Goal: Task Accomplishment & Management: Complete application form

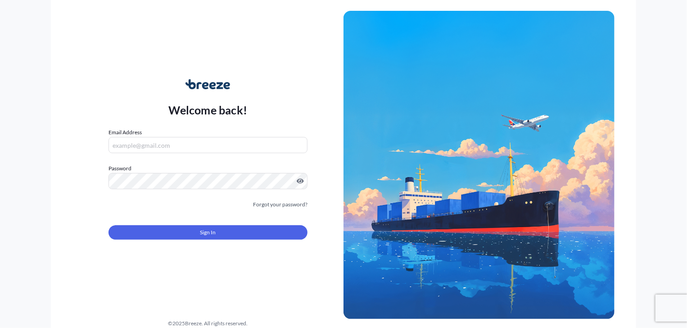
type input "[PERSON_NAME][EMAIL_ADDRESS][DOMAIN_NAME]"
click at [233, 232] on button "Sign In" at bounding box center [208, 232] width 199 height 14
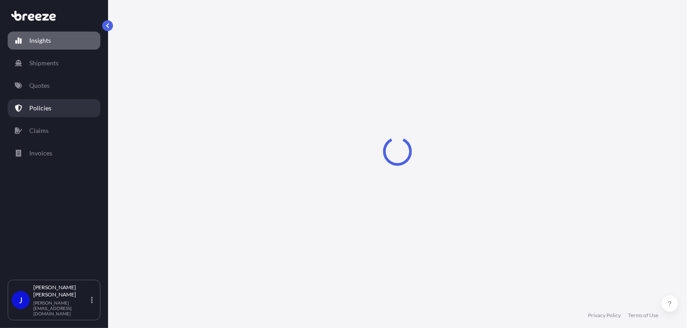
select select "2025"
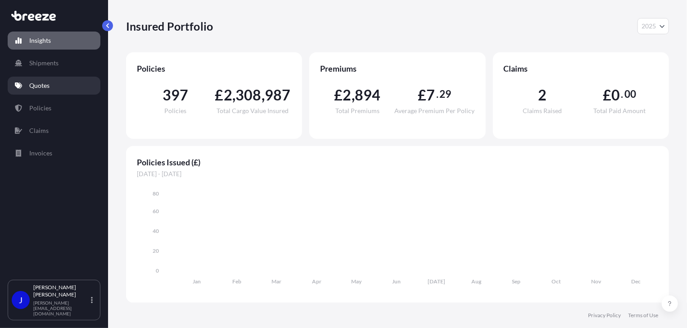
click at [34, 94] on link "Quotes" at bounding box center [54, 86] width 93 height 18
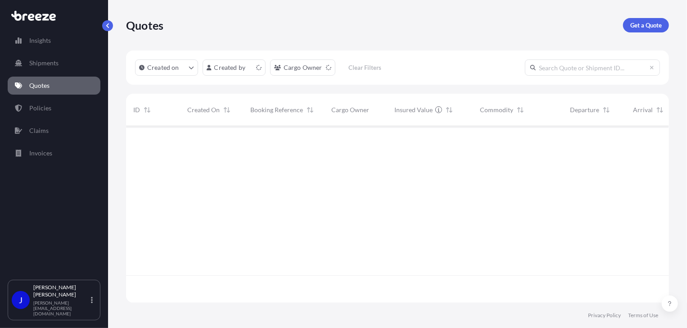
scroll to position [175, 536]
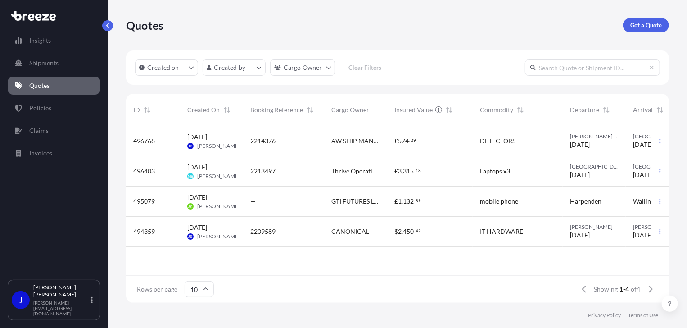
click at [262, 142] on span "2214376" at bounding box center [262, 140] width 25 height 9
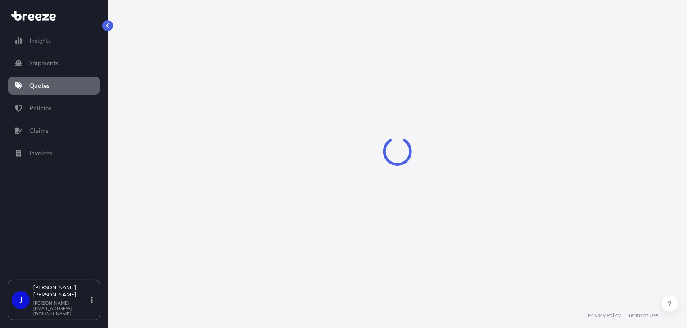
select select "Road"
select select "1"
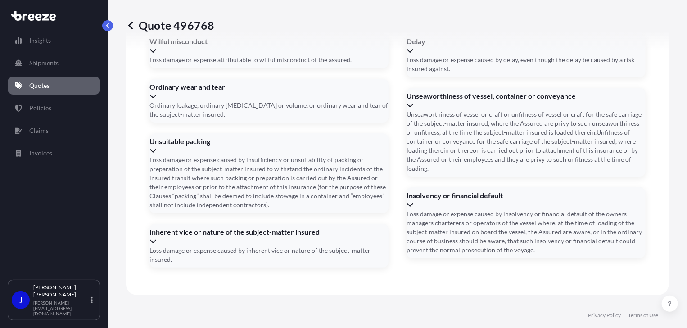
scroll to position [1122, 0]
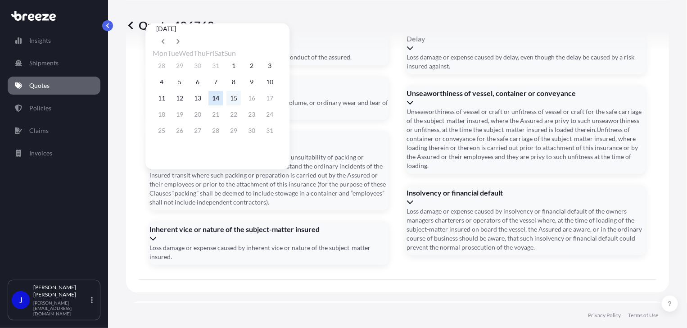
click at [241, 99] on button "15" at bounding box center [233, 98] width 14 height 14
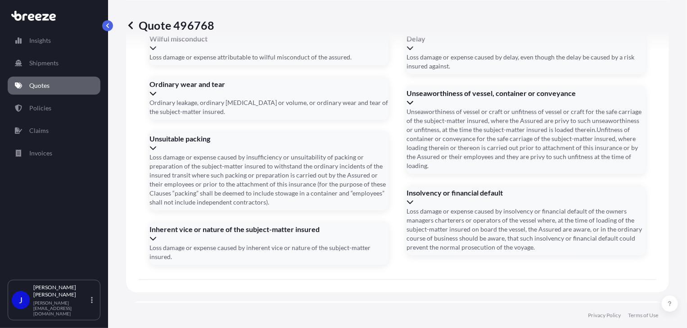
type input "[DATE]"
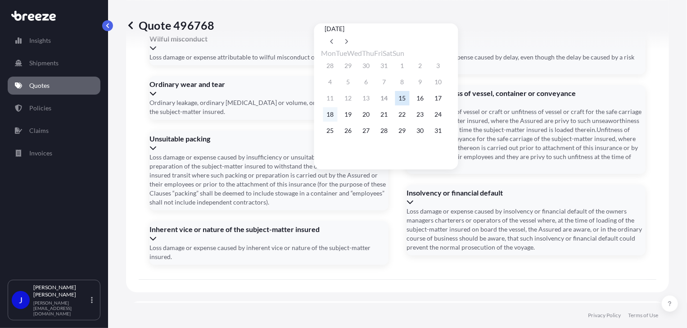
click at [331, 117] on button "18" at bounding box center [330, 114] width 14 height 14
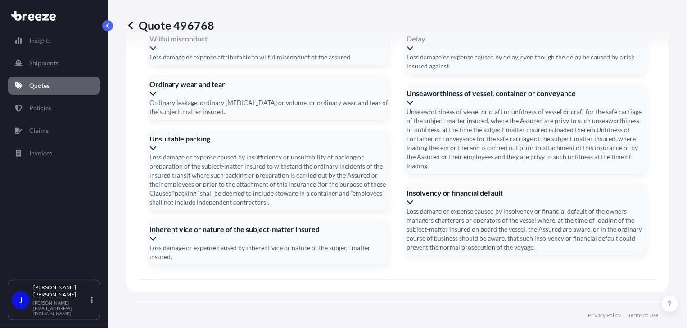
type input "[DATE]"
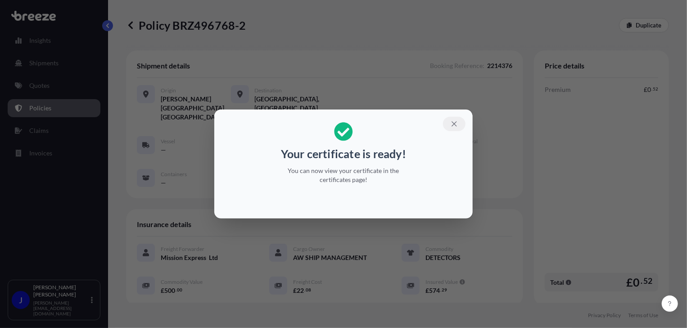
click at [453, 123] on icon "button" at bounding box center [454, 124] width 8 height 8
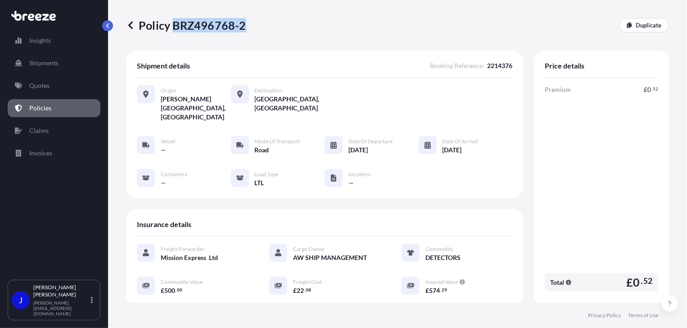
drag, startPoint x: 172, startPoint y: 22, endPoint x: 244, endPoint y: 27, distance: 71.7
click at [244, 27] on p "Policy BRZ496768-2" at bounding box center [186, 25] width 120 height 14
copy p "BRZ496768-2"
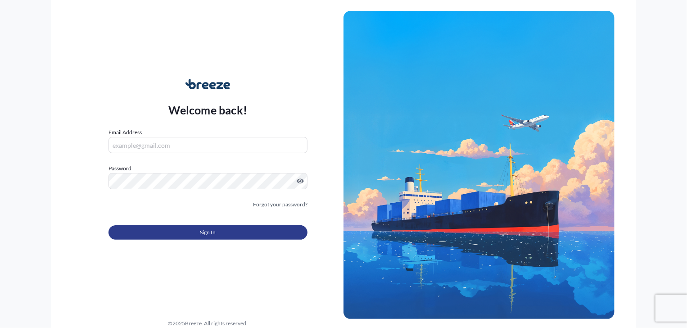
type input "[PERSON_NAME][EMAIL_ADDRESS][DOMAIN_NAME]"
click at [214, 231] on span "Sign In" at bounding box center [208, 232] width 16 height 9
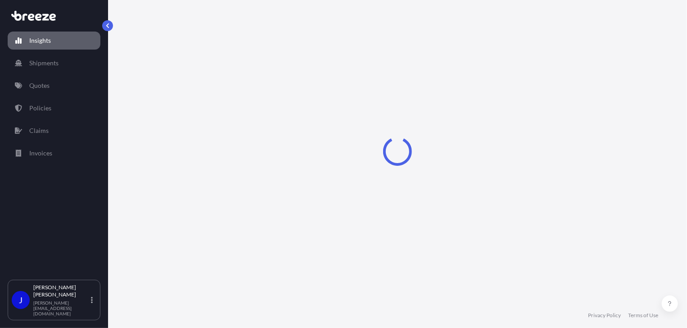
select select "2025"
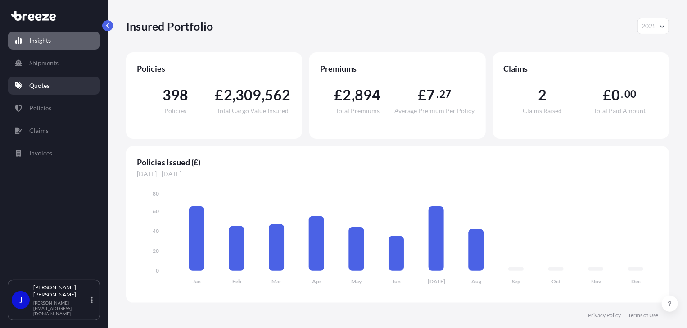
click at [49, 81] on p "Quotes" at bounding box center [39, 85] width 20 height 9
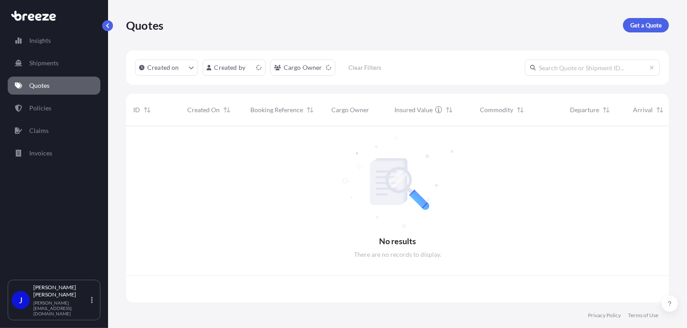
scroll to position [175, 536]
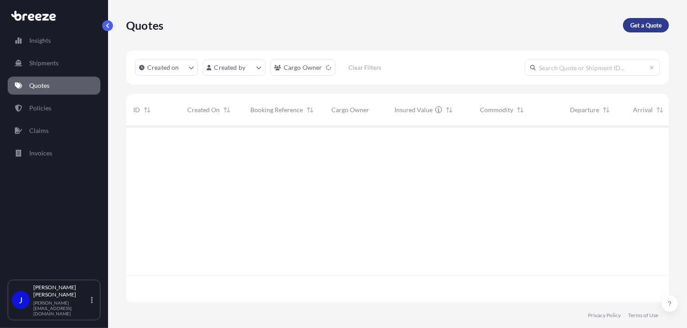
click at [643, 27] on p "Get a Quote" at bounding box center [646, 25] width 32 height 9
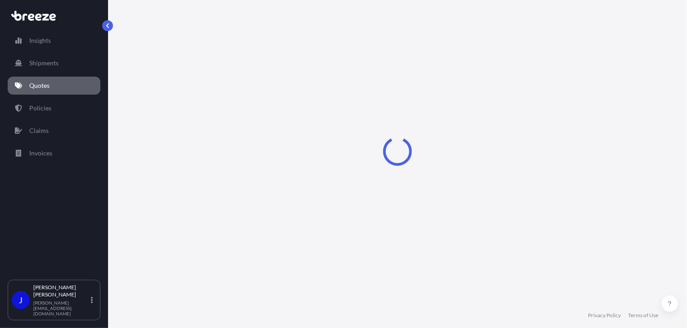
select select "Sea"
select select "1"
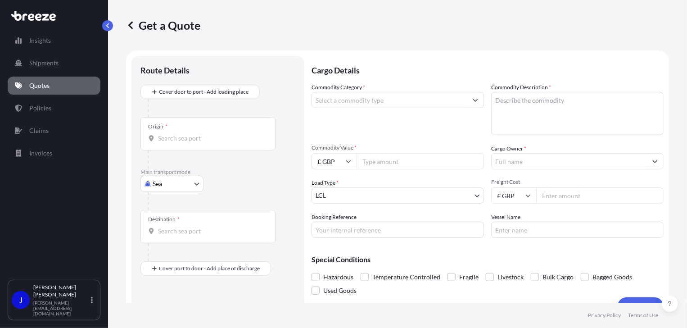
scroll to position [14, 0]
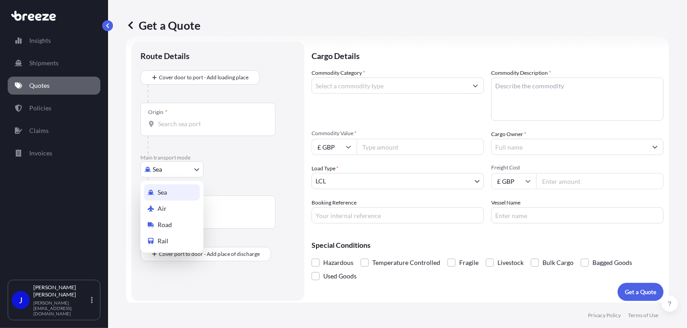
click at [174, 170] on body "Insights Shipments Quotes Policies Claims Invoices J [PERSON_NAME] [PERSON_NAME…" at bounding box center [343, 164] width 687 height 328
click at [171, 224] on span "Road" at bounding box center [165, 224] width 14 height 9
select select "Road"
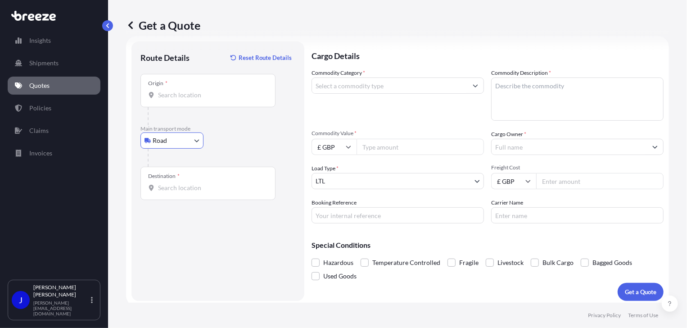
click at [184, 95] on input "Origin *" at bounding box center [211, 94] width 106 height 9
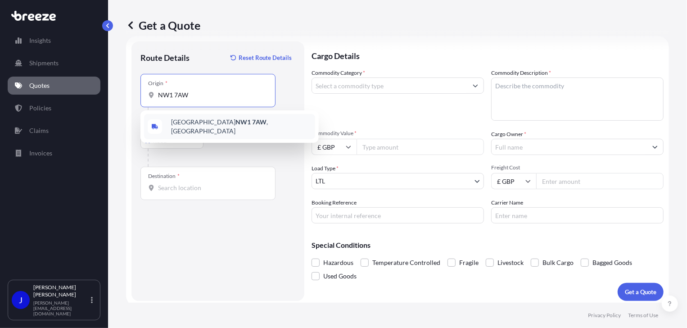
click at [185, 122] on span "London NW1 7AW , [GEOGRAPHIC_DATA]" at bounding box center [241, 127] width 140 height 18
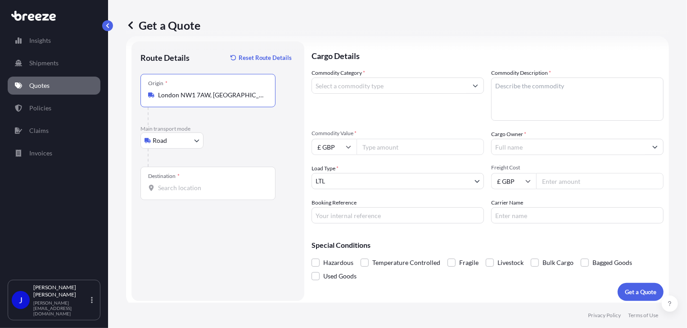
type input "London NW1 7AW, [GEOGRAPHIC_DATA]"
click at [167, 188] on input "Destination *" at bounding box center [211, 187] width 106 height 9
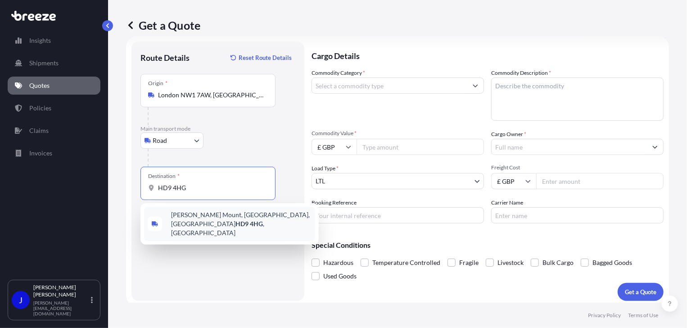
click at [200, 216] on span "[PERSON_NAME][STREET_ADDRESS]" at bounding box center [241, 223] width 140 height 27
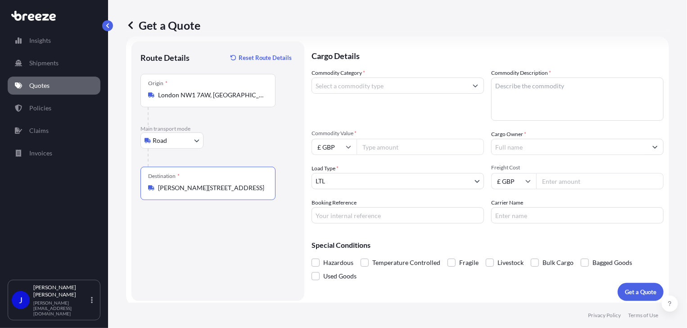
type input "[PERSON_NAME][STREET_ADDRESS]"
click at [372, 90] on input "Commodity Category *" at bounding box center [389, 85] width 155 height 16
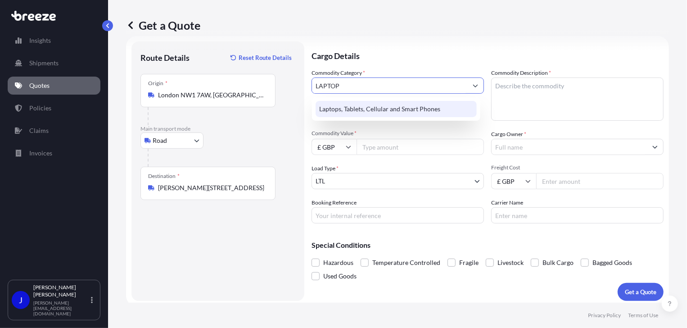
click at [398, 103] on div "Laptops, Tablets, Cellular and Smart Phones" at bounding box center [396, 109] width 161 height 16
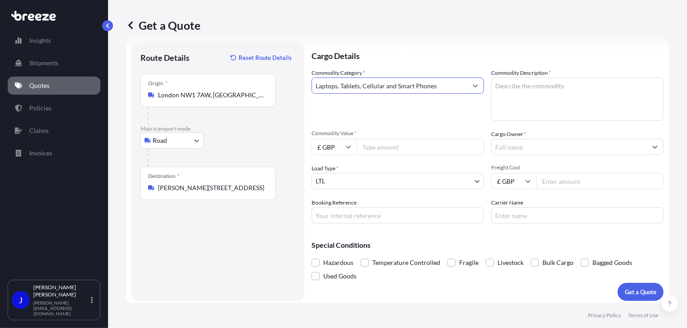
type input "Laptops, Tablets, Cellular and Smart Phones"
click at [513, 85] on textarea "Commodity Description *" at bounding box center [577, 98] width 172 height 43
type textarea "LAPTOP, PHONE AND HEADSET"
click at [424, 149] on input "Commodity Value *" at bounding box center [420, 147] width 127 height 16
type input "1200"
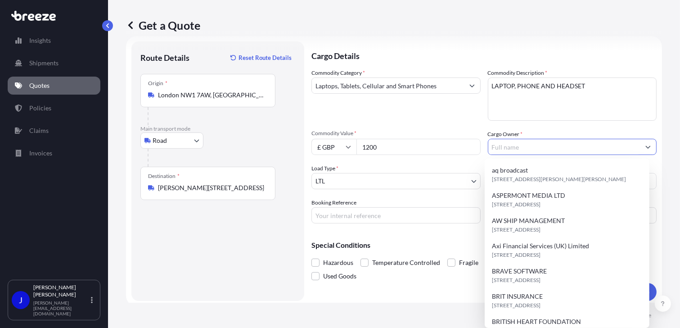
click at [589, 148] on input "Cargo Owner *" at bounding box center [564, 147] width 152 height 16
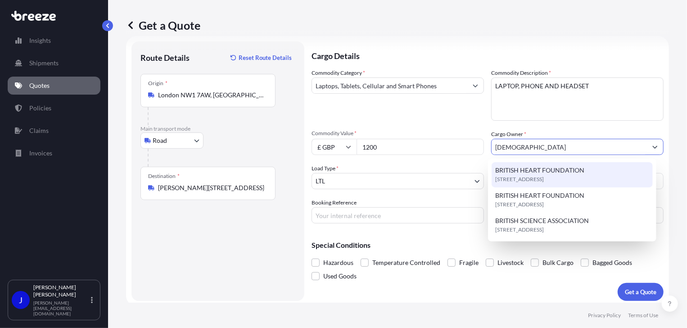
click at [586, 170] on div "[STREET_ADDRESS]" at bounding box center [572, 174] width 161 height 25
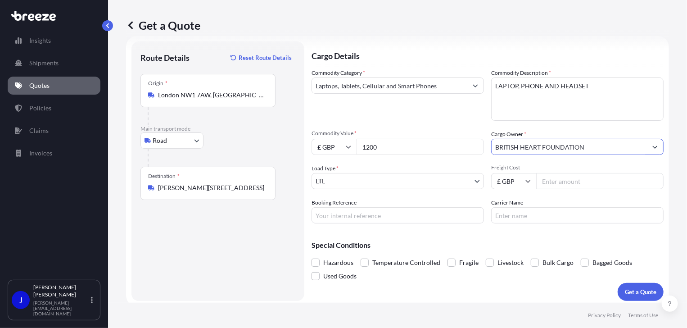
type input "BRITISH HEART FOUNDATION"
click at [396, 215] on input "Booking Reference" at bounding box center [398, 215] width 172 height 16
paste input "2214432"
type input "2214432"
click at [550, 182] on input "Freight Cost" at bounding box center [599, 181] width 127 height 16
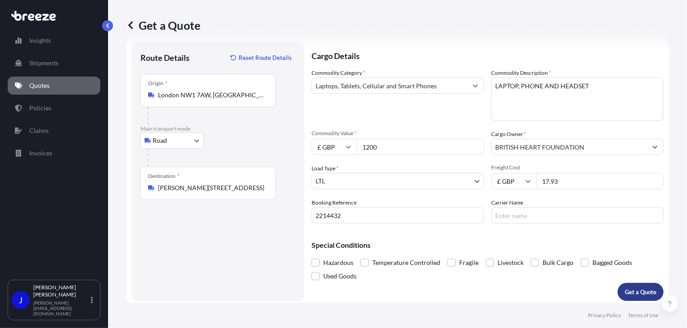
type input "17.93"
click at [628, 291] on p "Get a Quote" at bounding box center [641, 291] width 32 height 9
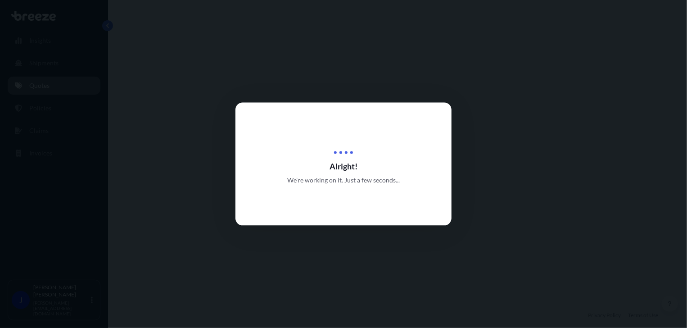
select select "Road"
select select "1"
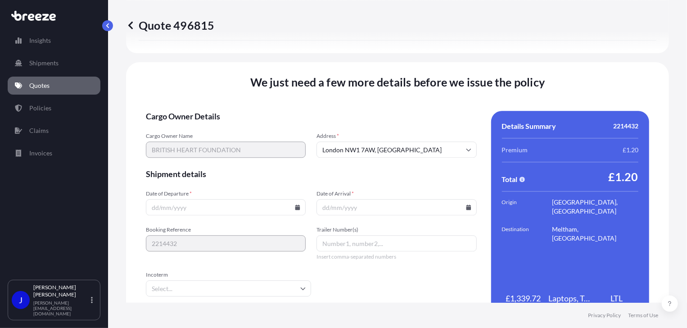
scroll to position [1122, 0]
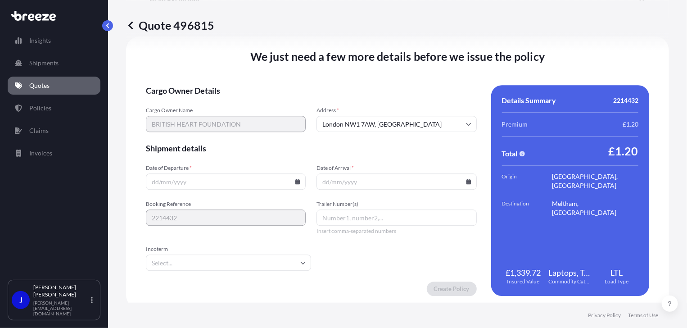
click at [298, 181] on input "Date of Departure *" at bounding box center [226, 181] width 160 height 16
click at [284, 183] on input "Date of Departure *" at bounding box center [226, 181] width 160 height 16
click at [297, 182] on icon at bounding box center [297, 181] width 5 height 5
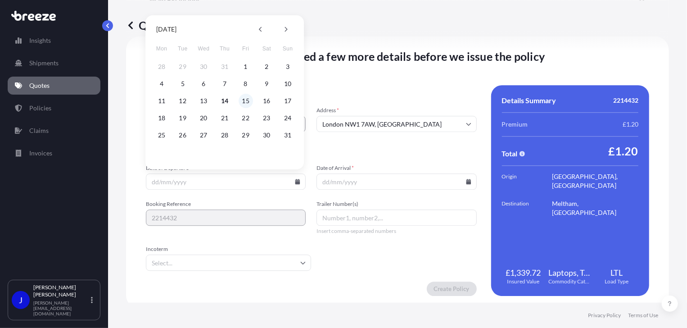
click at [246, 101] on button "15" at bounding box center [246, 101] width 14 height 14
type input "[DATE]"
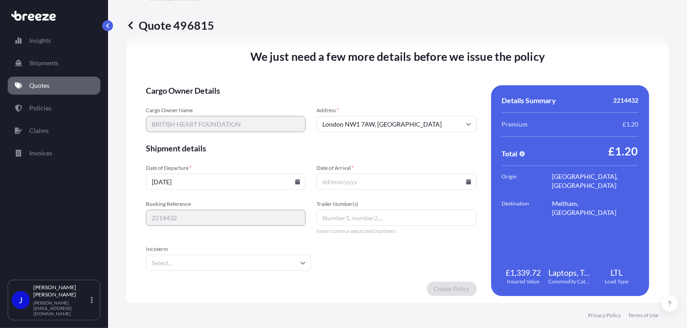
click at [468, 181] on input "Date of Arrival *" at bounding box center [397, 181] width 160 height 16
click at [463, 186] on input "Date of Arrival *" at bounding box center [397, 181] width 160 height 16
drag, startPoint x: 458, startPoint y: 180, endPoint x: 462, endPoint y: 181, distance: 4.7
click at [459, 180] on input "Date of Arrival *" at bounding box center [397, 181] width 160 height 16
drag, startPoint x: 462, startPoint y: 181, endPoint x: 441, endPoint y: 181, distance: 21.6
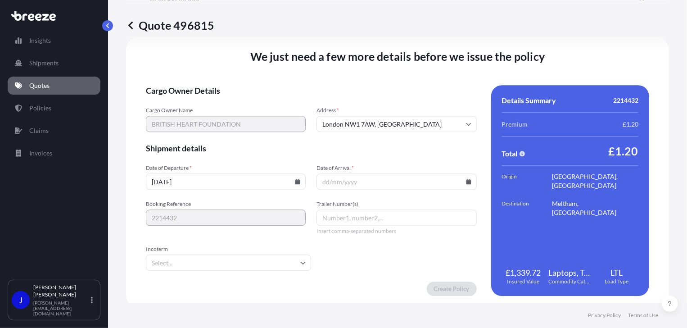
click at [466, 181] on icon at bounding box center [468, 181] width 5 height 5
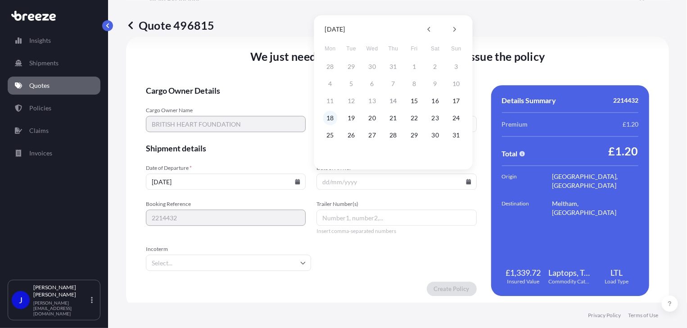
click at [332, 117] on button "18" at bounding box center [330, 118] width 14 height 14
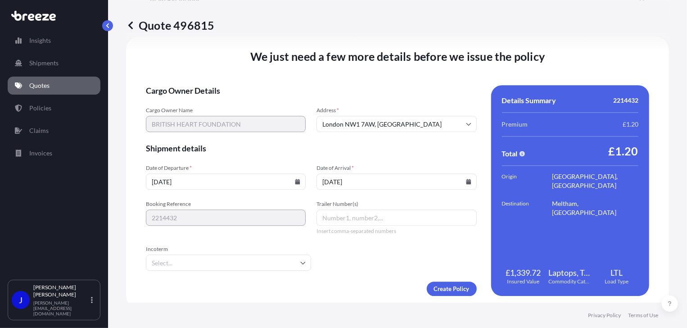
type input "[DATE]"
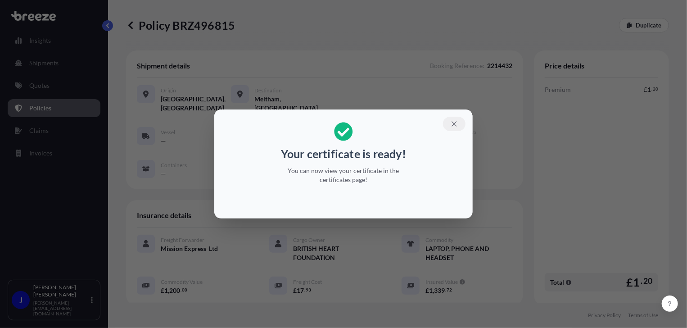
click at [454, 123] on icon "button" at bounding box center [454, 124] width 8 height 8
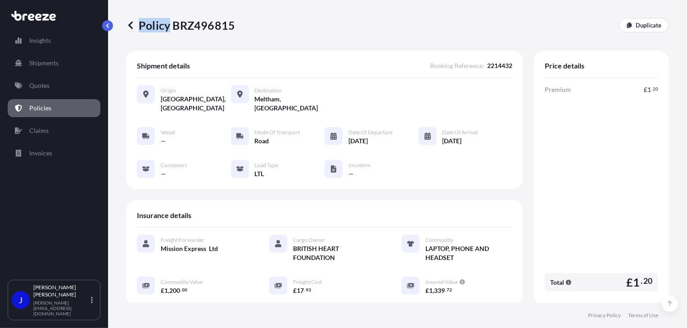
drag, startPoint x: 170, startPoint y: 27, endPoint x: 236, endPoint y: 27, distance: 65.7
click at [236, 27] on div "Policy BRZ496815 Duplicate" at bounding box center [397, 25] width 543 height 14
drag, startPoint x: 236, startPoint y: 27, endPoint x: 173, endPoint y: 36, distance: 63.7
click at [200, 36] on div "Policy BRZ496815 Duplicate" at bounding box center [397, 25] width 543 height 50
drag, startPoint x: 171, startPoint y: 25, endPoint x: 232, endPoint y: 26, distance: 60.8
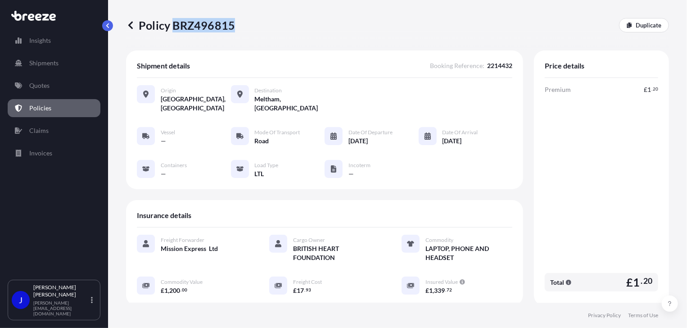
click at [232, 26] on p "Policy BRZ496815" at bounding box center [180, 25] width 109 height 14
drag, startPoint x: 232, startPoint y: 26, endPoint x: 225, endPoint y: 26, distance: 7.2
copy p "BRZ496815"
